Goal: Entertainment & Leisure: Browse casually

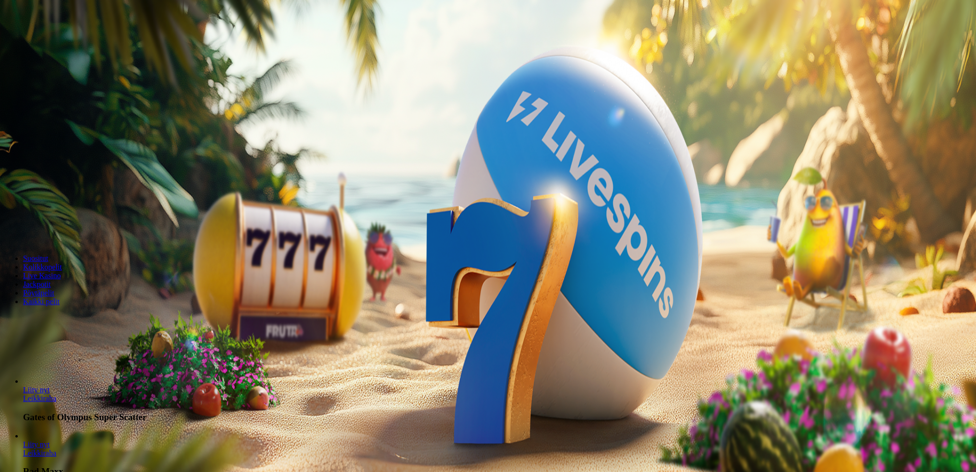
click at [55, 38] on span "Kirjaudu" at bounding box center [67, 34] width 24 height 7
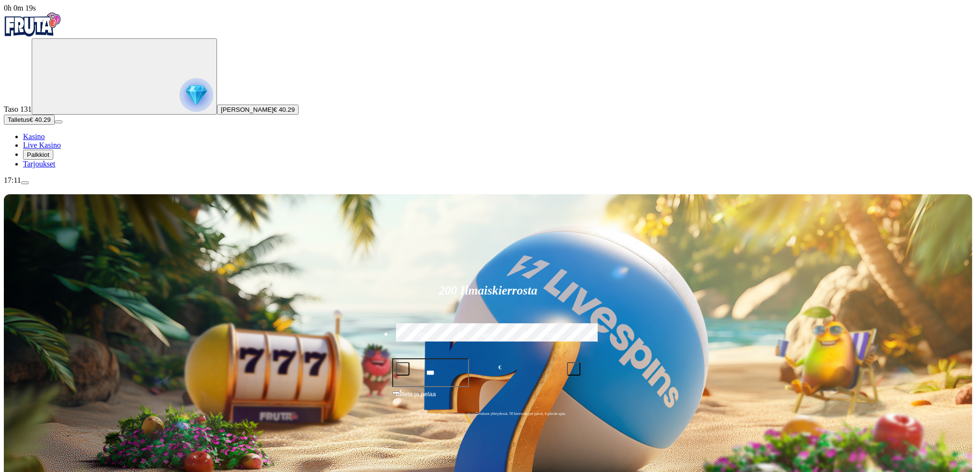
type input "*"
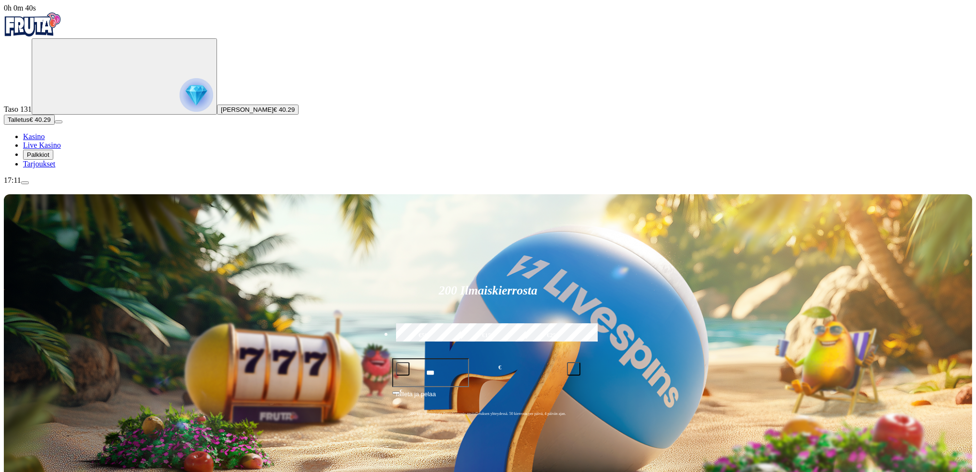
type input "*"
type input "*******"
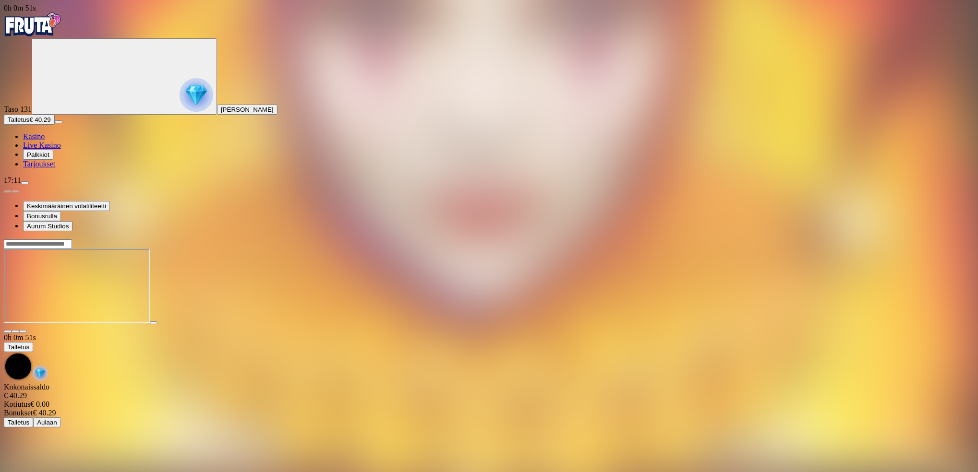
click at [23, 332] on span "fullscreen icon" at bounding box center [23, 332] width 0 height 0
click at [8, 332] on span "close icon" at bounding box center [8, 332] width 0 height 0
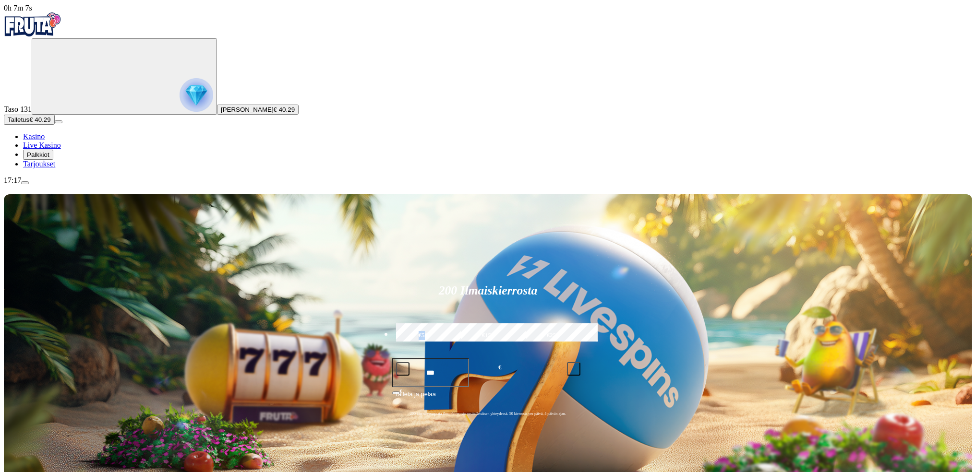
drag, startPoint x: 905, startPoint y: 47, endPoint x: 467, endPoint y: 104, distance: 442.0
click at [467, 194] on div "200 Ilmaiskierrosta €50 €150 €250 *** € € Talleta ja pelaa 200 kierrätysvapaata…" at bounding box center [488, 352] width 968 height 317
drag, startPoint x: 467, startPoint y: 104, endPoint x: 361, endPoint y: 148, distance: 114.0
click at [453, 322] on label "€50" at bounding box center [424, 336] width 60 height 28
type input "**"
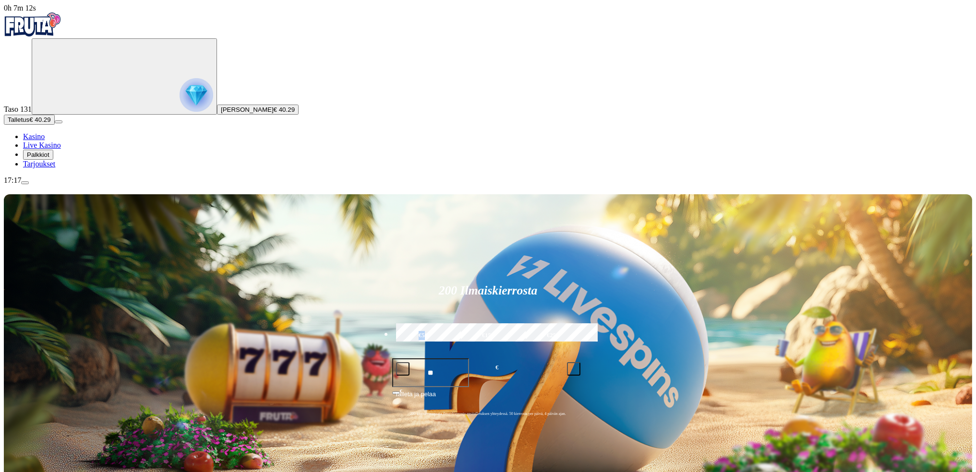
click at [507, 389] on button "Talleta ja pelaa" at bounding box center [488, 398] width 192 height 18
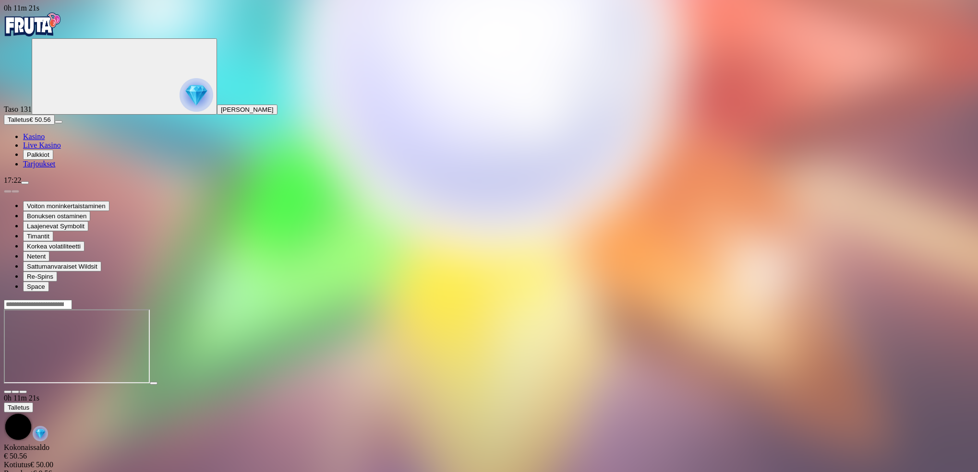
click at [8, 392] on span "close icon" at bounding box center [8, 392] width 0 height 0
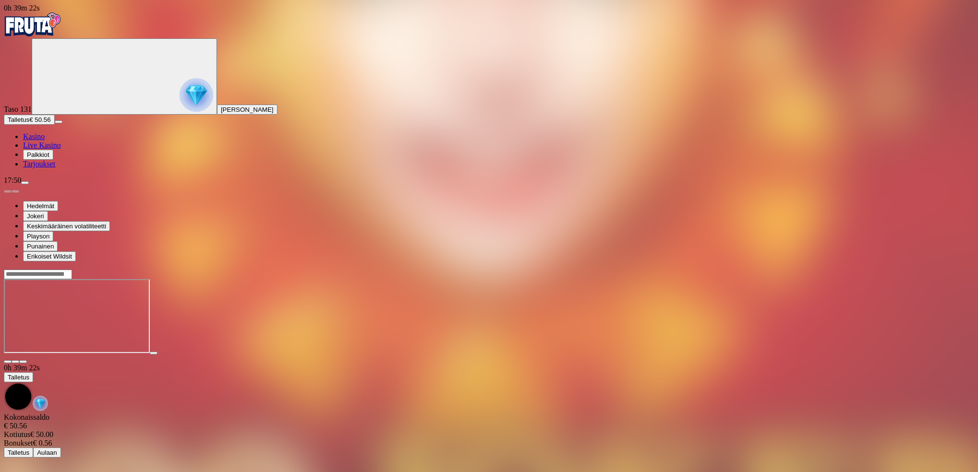
click at [8, 362] on span "close icon" at bounding box center [8, 362] width 0 height 0
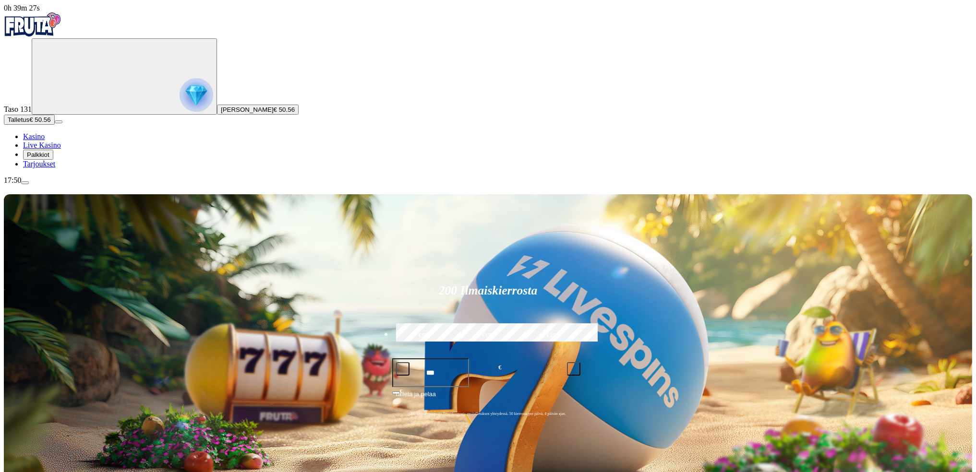
click at [25, 183] on span "menu icon" at bounding box center [25, 183] width 0 height 0
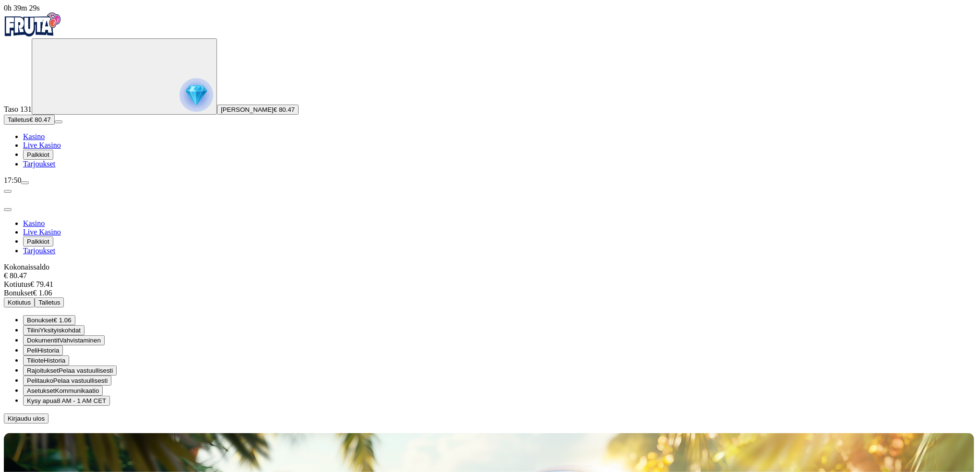
click at [45, 415] on span "Kirjaudu ulos" at bounding box center [26, 418] width 37 height 7
